Goal: Transaction & Acquisition: Subscribe to service/newsletter

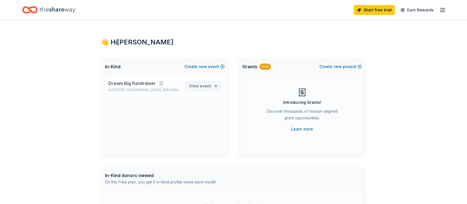
click at [205, 89] on span "View event" at bounding box center [200, 86] width 22 height 7
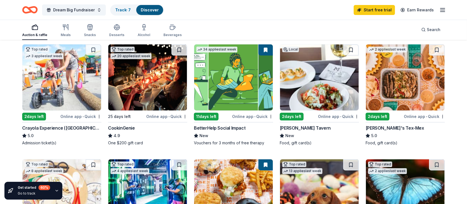
scroll to position [59, 0]
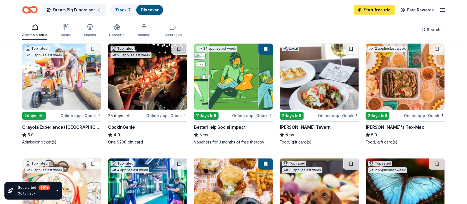
click at [379, 9] on link "Start free trial" at bounding box center [374, 10] width 41 height 10
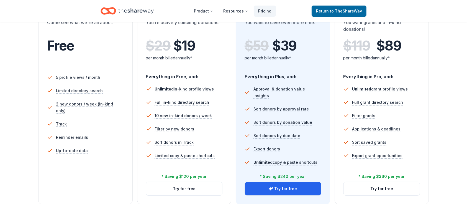
scroll to position [120, 0]
click at [189, 186] on button "Try for free" at bounding box center [184, 187] width 76 height 13
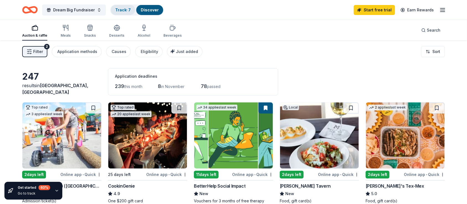
click at [125, 7] on div "Track · 7" at bounding box center [123, 10] width 24 height 10
click at [125, 10] on link "Track · 7" at bounding box center [123, 9] width 16 height 5
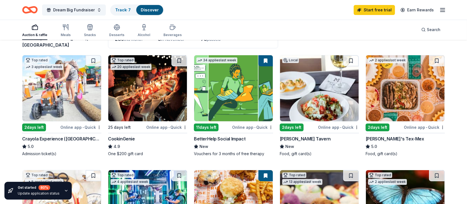
scroll to position [48, 0]
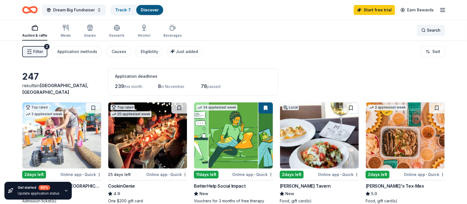
click at [434, 29] on span "Search" at bounding box center [434, 30] width 14 height 7
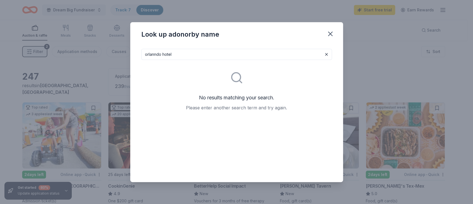
click at [155, 52] on input "orlanndo hotel" at bounding box center [236, 54] width 191 height 11
click at [267, 57] on input "[GEOGRAPHIC_DATA]" at bounding box center [236, 54] width 191 height 11
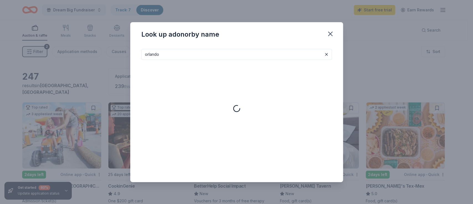
type input "orlando"
